Goal: Information Seeking & Learning: Learn about a topic

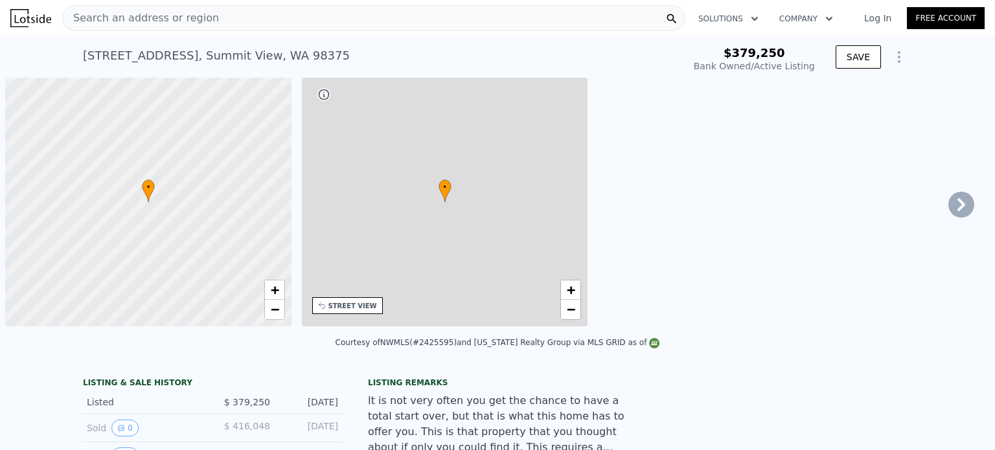
type input "-$ 402,679"
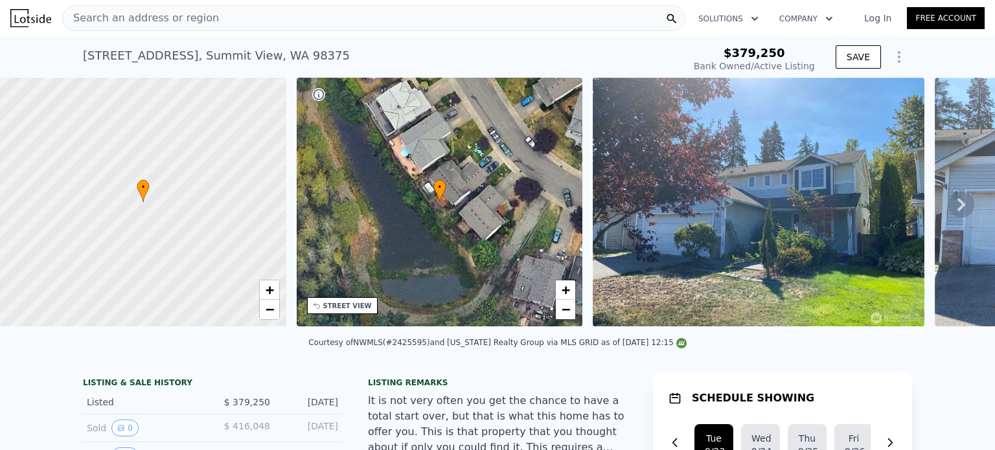
click at [146, 21] on span "Search an address or region" at bounding box center [141, 18] width 156 height 16
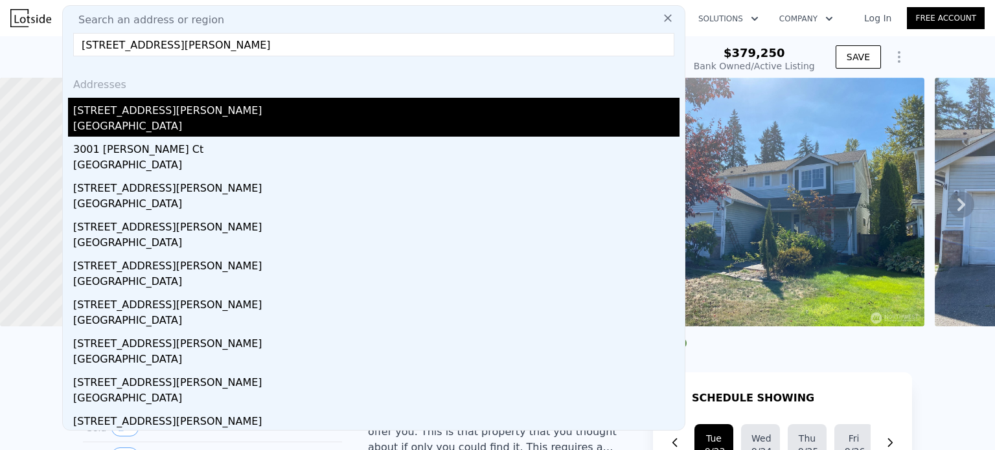
type input "[STREET_ADDRESS][PERSON_NAME]"
click at [240, 120] on div "[GEOGRAPHIC_DATA]" at bounding box center [376, 127] width 606 height 18
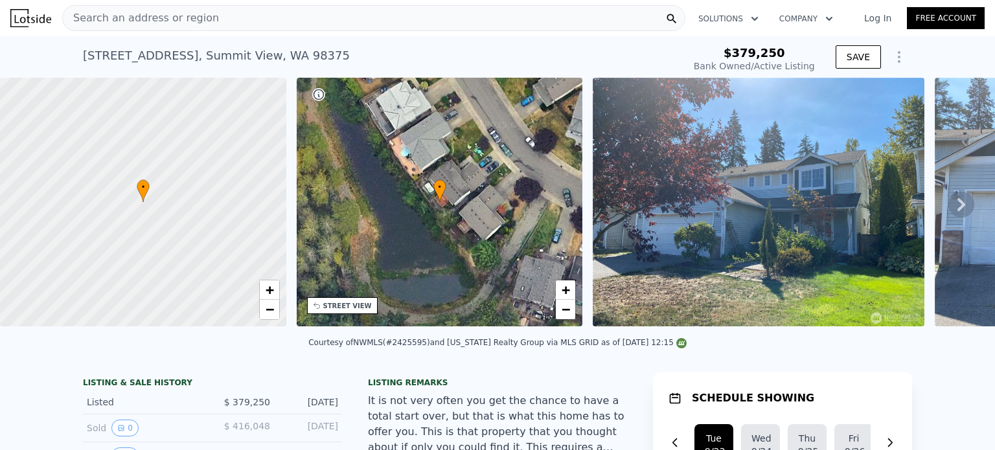
click at [214, 27] on div "Search an address or region" at bounding box center [373, 18] width 623 height 26
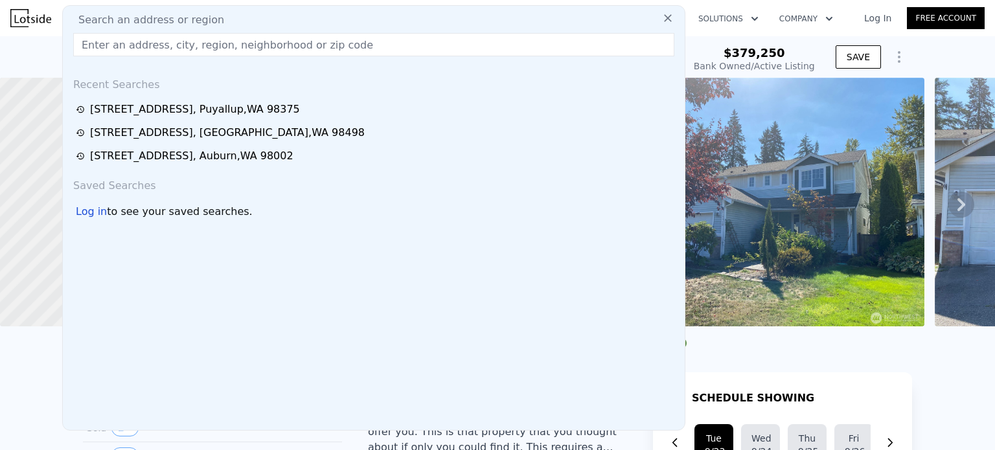
type input "1"
type input "960"
type input "1856"
type input "6534"
type input "13939"
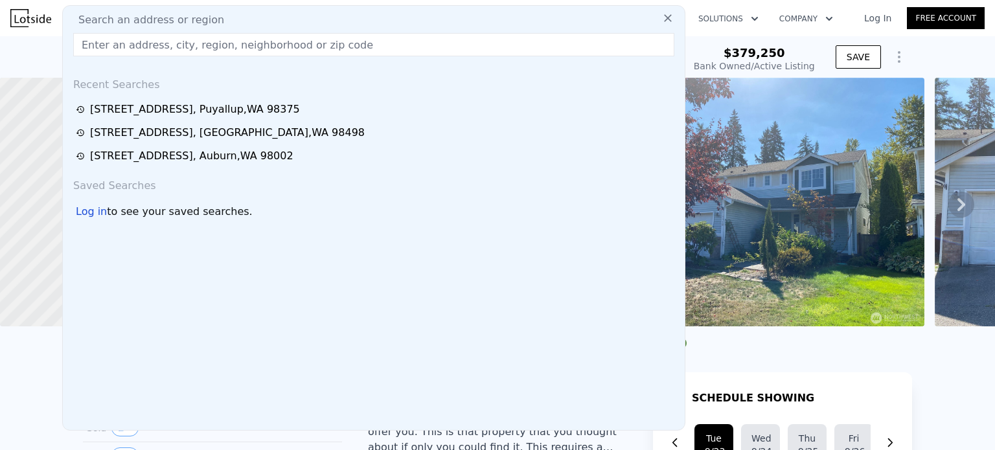
type input "$ 442,000"
type input "$ 62,134"
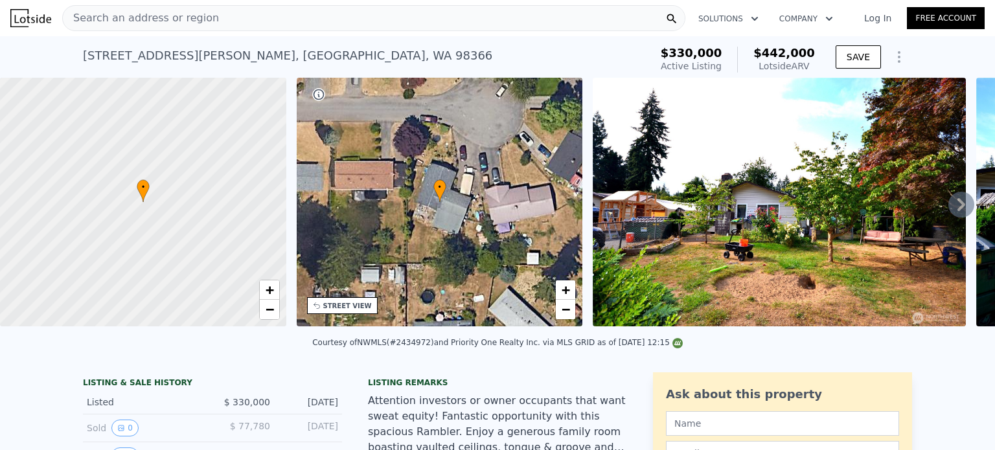
click at [165, 20] on span "Search an address or region" at bounding box center [141, 18] width 156 height 16
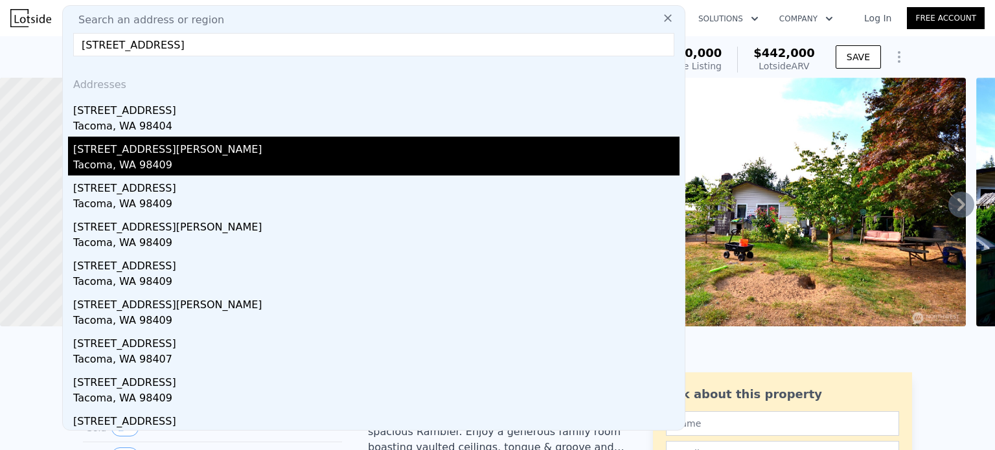
type input "[STREET_ADDRESS]"
click at [161, 159] on div "Tacoma, WA 98409" at bounding box center [376, 166] width 606 height 18
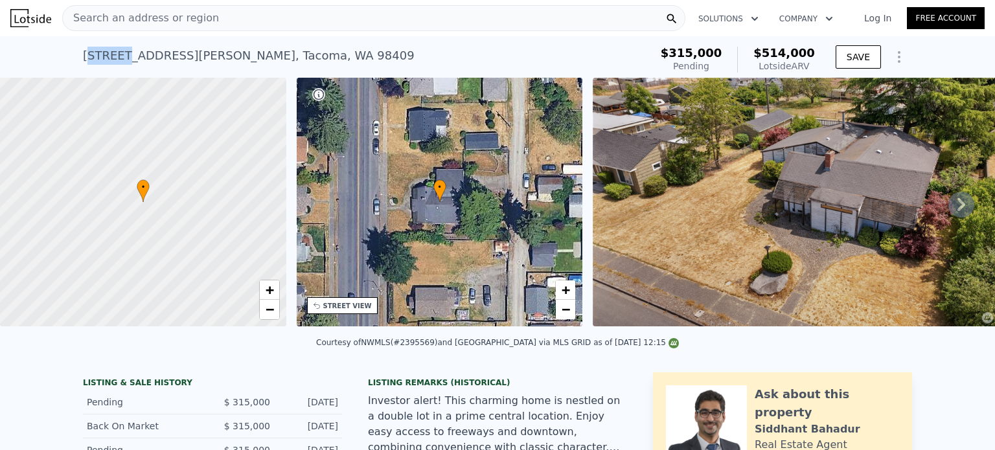
drag, startPoint x: 84, startPoint y: 56, endPoint x: 116, endPoint y: 52, distance: 32.6
click at [116, 52] on div "[STREET_ADDRESS][PERSON_NAME]" at bounding box center [249, 56] width 332 height 18
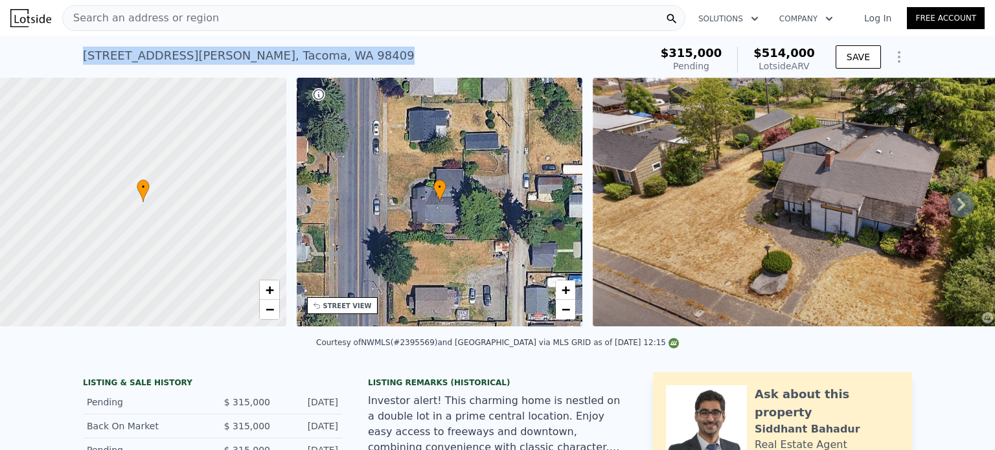
drag, startPoint x: 77, startPoint y: 53, endPoint x: 285, endPoint y: 64, distance: 208.1
click at [285, 64] on div "[STREET_ADDRESS][PERSON_NAME] Pending (~ARV $514k ) $315,000 Pending $514,000 L…" at bounding box center [497, 56] width 995 height 41
copy div "[STREET_ADDRESS][PERSON_NAME]"
